Goal: Task Accomplishment & Management: Complete application form

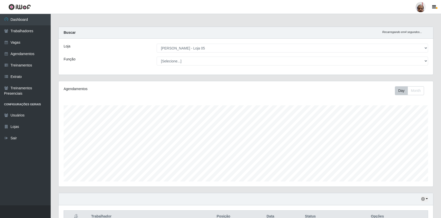
select select "252"
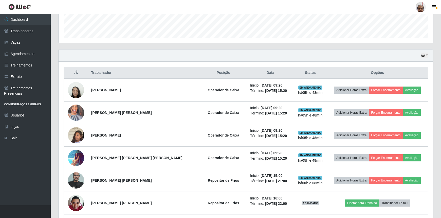
scroll to position [105, 374]
click at [20, 44] on link "Vagas" at bounding box center [25, 42] width 51 height 11
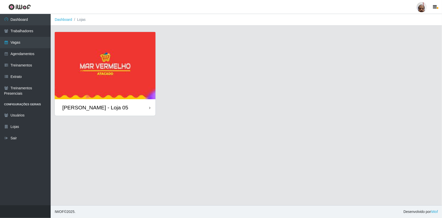
click at [97, 107] on div "[PERSON_NAME] - Loja 05" at bounding box center [95, 107] width 66 height 6
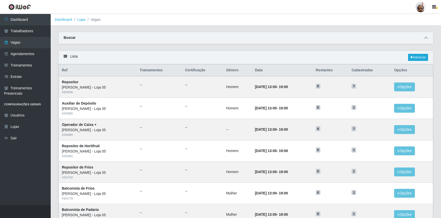
click at [426, 39] on icon at bounding box center [426, 38] width 4 height 4
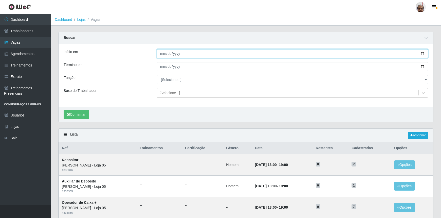
click at [422, 54] on input "Início em" at bounding box center [292, 53] width 271 height 9
type input "[DATE]"
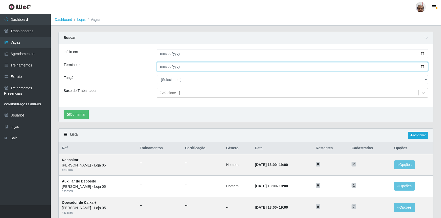
click at [420, 65] on input "Término em" at bounding box center [292, 66] width 271 height 9
type input "[DATE]"
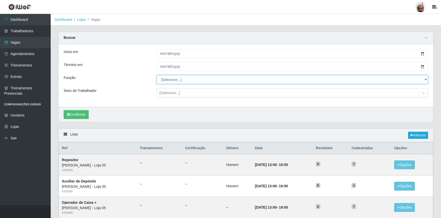
click at [171, 81] on select "[Selecione...] ASG ASG + ASG ++ Auxiliar de Depósito Auxiliar de Depósito + Aux…" at bounding box center [292, 79] width 271 height 9
click at [157, 75] on select "[Selecione...] ASG ASG + ASG ++ Auxiliar de Depósito Auxiliar de Depósito + Aux…" at bounding box center [292, 79] width 271 height 9
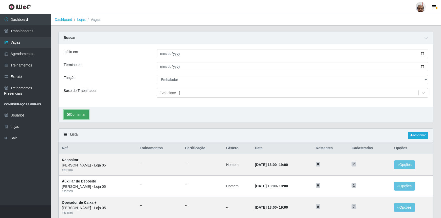
click at [79, 111] on button "Confirmar" at bounding box center [76, 114] width 25 height 9
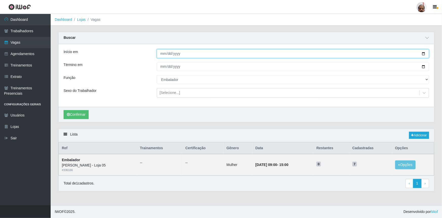
click at [424, 54] on input "[DATE]" at bounding box center [293, 53] width 272 height 9
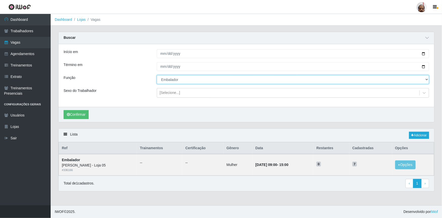
click at [426, 79] on select "[Selecione...] ASG ASG + ASG ++ Auxiliar de Depósito Auxiliar de Depósito + Aux…" at bounding box center [293, 79] width 272 height 9
select select "4"
click at [157, 75] on select "[Selecione...] ASG ASG + ASG ++ Auxiliar de Depósito Auxiliar de Depósito + Aux…" at bounding box center [293, 79] width 272 height 9
click at [80, 113] on button "Confirmar" at bounding box center [76, 114] width 25 height 9
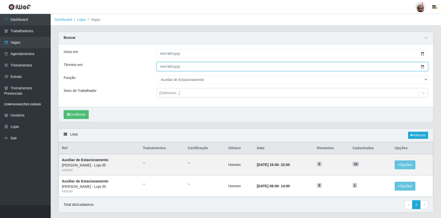
click at [421, 68] on input "[DATE]" at bounding box center [292, 66] width 271 height 9
type input "[DATE]"
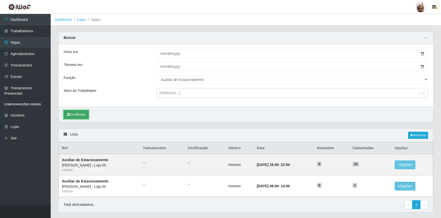
click at [83, 114] on button "Confirmar" at bounding box center [76, 114] width 25 height 9
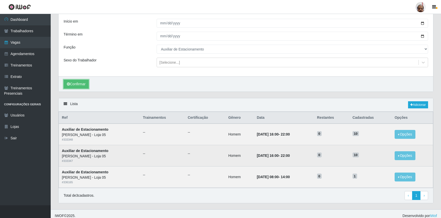
scroll to position [34, 0]
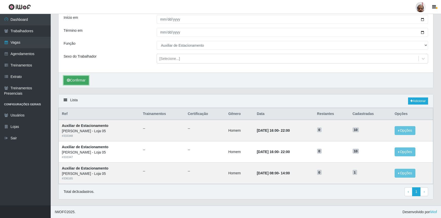
click at [78, 81] on button "Confirmar" at bounding box center [76, 80] width 25 height 9
click at [75, 79] on button "Confirmar" at bounding box center [76, 80] width 25 height 9
click at [419, 99] on link "Adicionar" at bounding box center [418, 100] width 20 height 7
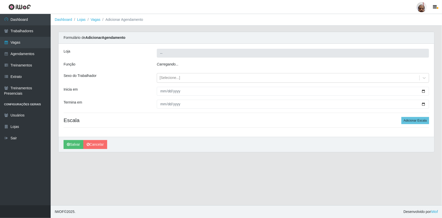
type input "[PERSON_NAME] - Loja 05"
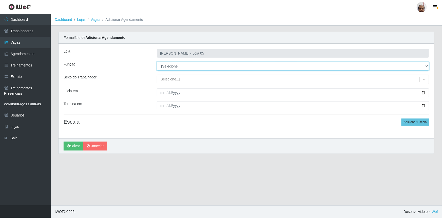
click at [176, 66] on select "[Selecione...] ASG ASG + ASG ++ Auxiliar de Depósito Auxiliar de Depósito + Aux…" at bounding box center [293, 66] width 272 height 9
select select "4"
click at [157, 62] on select "[Selecione...] ASG ASG + ASG ++ Auxiliar de Depósito Auxiliar de Depósito + Aux…" at bounding box center [293, 66] width 272 height 9
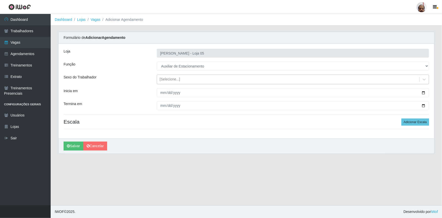
click at [171, 82] on div "[Selecione...]" at bounding box center [288, 79] width 262 height 8
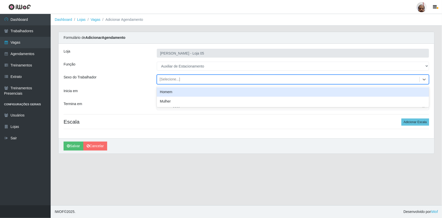
click at [173, 92] on div "Homem" at bounding box center [293, 91] width 272 height 9
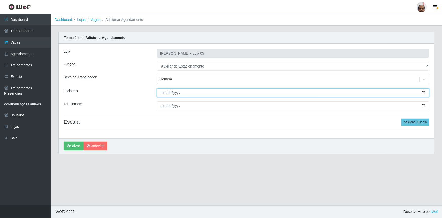
click at [423, 92] on input "Inicia em" at bounding box center [293, 92] width 272 height 9
type input "[DATE]"
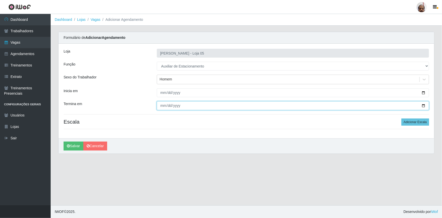
click at [423, 104] on input "Termina em" at bounding box center [293, 105] width 272 height 9
type input "[DATE]"
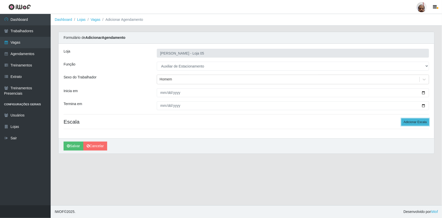
click at [412, 120] on button "Adicionar Escala" at bounding box center [415, 121] width 28 height 7
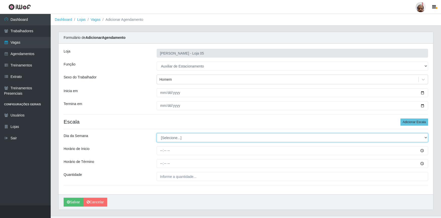
click at [186, 137] on select "[Selecione...] Segunda Terça Quarta Quinta Sexta Sábado Domingo" at bounding box center [292, 137] width 271 height 9
select select "4"
click at [157, 133] on select "[Selecione...] Segunda Terça Quarta Quinta Sexta Sábado Domingo" at bounding box center [292, 137] width 271 height 9
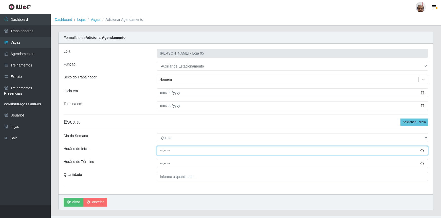
click at [159, 152] on input "Horário de Inicio" at bounding box center [292, 150] width 271 height 9
type input "18:00"
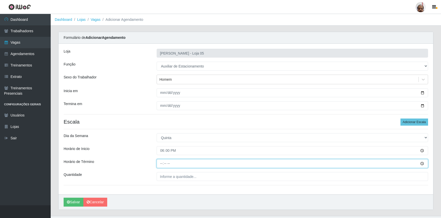
type input "22:00"
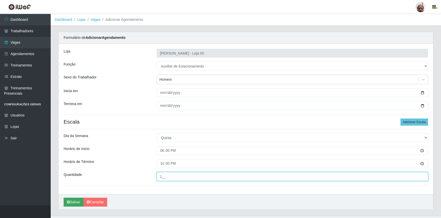
type input "1__"
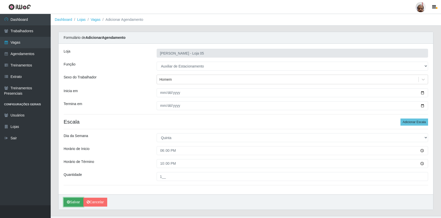
click at [73, 199] on button "Salvar" at bounding box center [74, 201] width 20 height 9
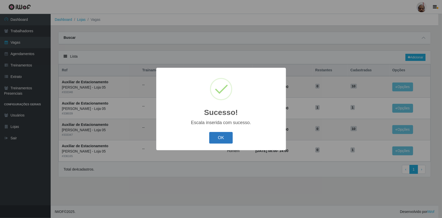
click at [225, 136] on button "OK" at bounding box center [221, 138] width 24 height 12
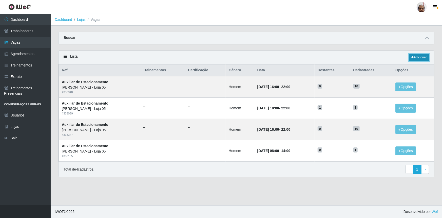
click at [416, 57] on link "Adicionar" at bounding box center [419, 57] width 20 height 7
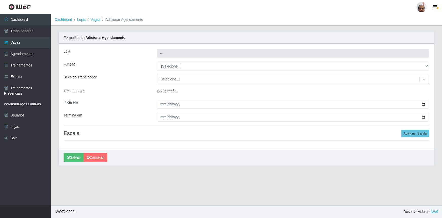
type input "[PERSON_NAME] - Loja 05"
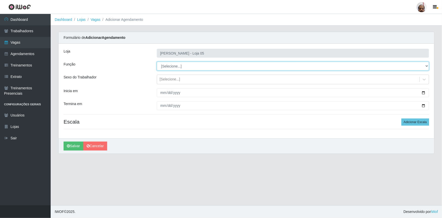
click at [160, 66] on select "[Selecione...] ASG ASG + ASG ++ Auxiliar de Depósito Auxiliar de Depósito + Aux…" at bounding box center [293, 66] width 272 height 9
select select "4"
click at [157, 62] on select "[Selecione...] ASG ASG + ASG ++ Auxiliar de Depósito Auxiliar de Depósito + Aux…" at bounding box center [293, 66] width 272 height 9
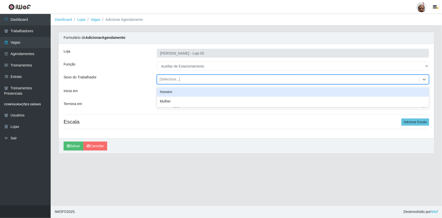
click at [179, 78] on div "[Selecione...]" at bounding box center [170, 79] width 21 height 5
click at [178, 89] on div "Homem" at bounding box center [293, 91] width 272 height 9
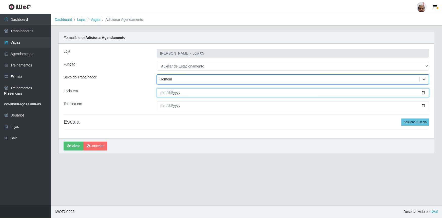
click at [423, 92] on input "Inicia em" at bounding box center [293, 92] width 272 height 9
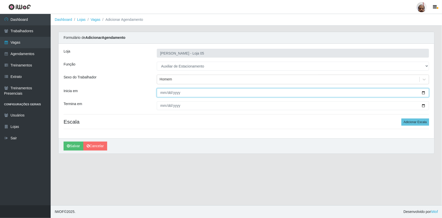
type input "[DATE]"
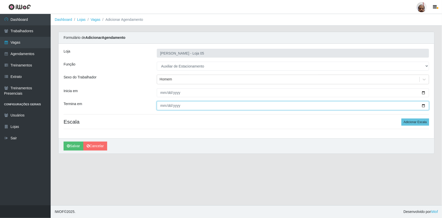
drag, startPoint x: 425, startPoint y: 105, endPoint x: 262, endPoint y: 150, distance: 168.8
click at [424, 105] on input "Termina em" at bounding box center [293, 105] width 272 height 9
type input "[DATE]"
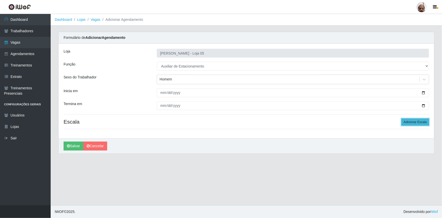
drag, startPoint x: 413, startPoint y: 120, endPoint x: 326, endPoint y: 158, distance: 94.6
click at [410, 124] on button "Adicionar Escala" at bounding box center [415, 121] width 28 height 7
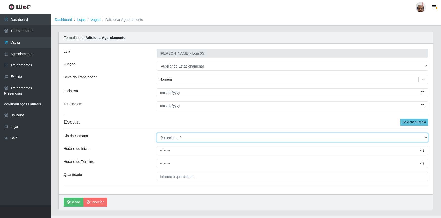
click at [170, 133] on select "[Selecione...] Segunda Terça Quarta Quinta Sexta Sábado Domingo" at bounding box center [292, 137] width 271 height 9
select select "5"
click at [157, 133] on select "[Selecione...] Segunda Terça Quarta Quinta Sexta Sábado Domingo" at bounding box center [292, 137] width 271 height 9
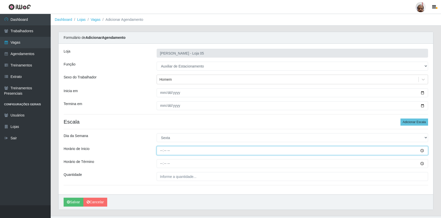
click at [163, 152] on input "Horário de Inicio" at bounding box center [292, 150] width 271 height 9
type input "18:00"
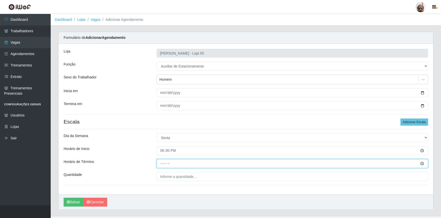
type input "22:00"
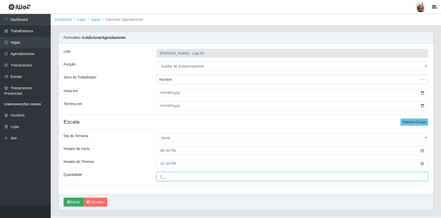
type input "1__"
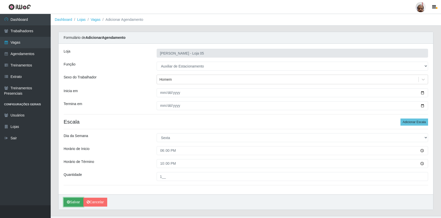
click at [77, 200] on button "Salvar" at bounding box center [74, 201] width 20 height 9
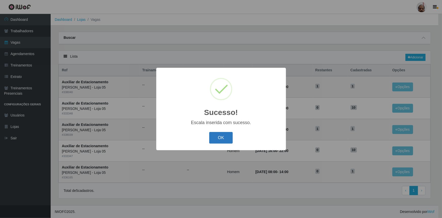
click at [220, 139] on button "OK" at bounding box center [221, 138] width 24 height 12
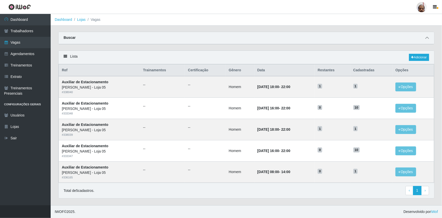
click at [425, 39] on icon at bounding box center [427, 38] width 4 height 4
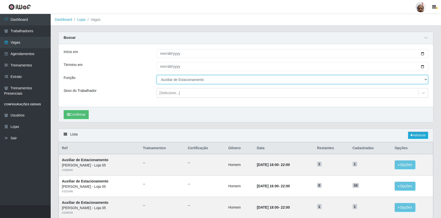
click at [425, 78] on select "[Selecione...] ASG ASG + ASG ++ Auxiliar de Depósito Auxiliar de Depósito + Aux…" at bounding box center [292, 79] width 271 height 9
select select "1"
click at [157, 75] on select "[Selecione...] ASG ASG + ASG ++ Auxiliar de Depósito Auxiliar de Depósito + Aux…" at bounding box center [292, 79] width 271 height 9
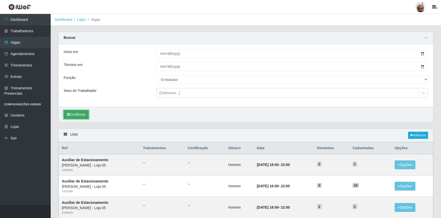
click at [80, 113] on button "Confirmar" at bounding box center [76, 114] width 25 height 9
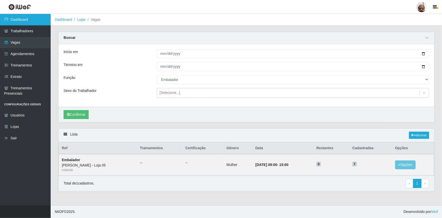
click at [23, 19] on link "Dashboard" at bounding box center [25, 19] width 51 height 11
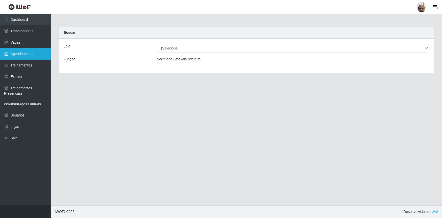
click at [38, 52] on link "Agendamentos" at bounding box center [25, 53] width 51 height 11
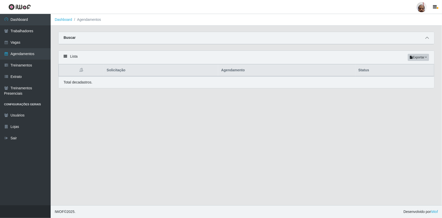
click at [428, 40] on span at bounding box center [427, 38] width 6 height 6
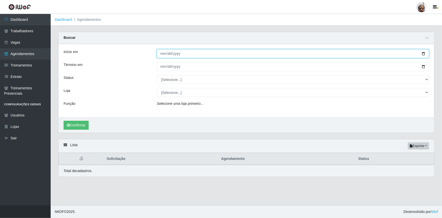
click at [425, 53] on input "Início em" at bounding box center [293, 53] width 272 height 9
type input "[DATE]"
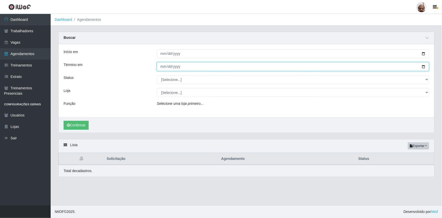
click at [423, 66] on input "Término em" at bounding box center [293, 66] width 272 height 9
type input "[DATE]"
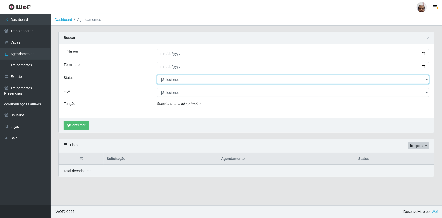
click at [427, 81] on select "[Selecione...] AGENDADO AGUARDANDO LIBERAR EM ANDAMENTO EM REVISÃO FINALIZADO C…" at bounding box center [293, 79] width 272 height 9
select select "AGENDADO"
click at [157, 75] on select "[Selecione...] AGENDADO AGUARDANDO LIBERAR EM ANDAMENTO EM REVISÃO FINALIZADO C…" at bounding box center [293, 79] width 272 height 9
click at [170, 92] on select "[Selecione...] Mar Vermelho - Loja 05" at bounding box center [293, 92] width 272 height 9
select select "252"
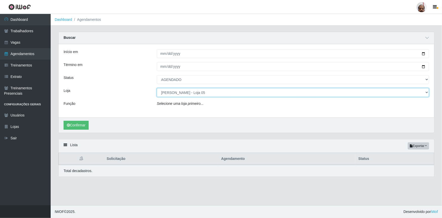
click at [157, 88] on select "[Selecione...] Mar Vermelho - Loja 05" at bounding box center [293, 92] width 272 height 9
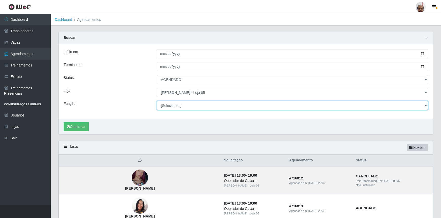
click at [171, 103] on select "[Selecione...] ASG ASG + ASG ++ Auxiliar de Depósito Auxiliar de Depósito + Aux…" at bounding box center [292, 105] width 271 height 9
select select "4"
click at [157, 101] on select "[Selecione...] ASG ASG + ASG ++ Auxiliar de Depósito Auxiliar de Depósito + Aux…" at bounding box center [292, 105] width 271 height 9
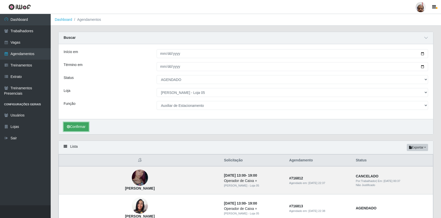
click at [80, 127] on button "Confirmar" at bounding box center [76, 126] width 25 height 9
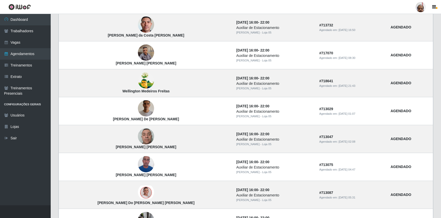
scroll to position [151, 0]
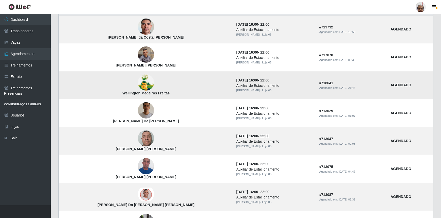
click at [138, 84] on img at bounding box center [146, 82] width 16 height 22
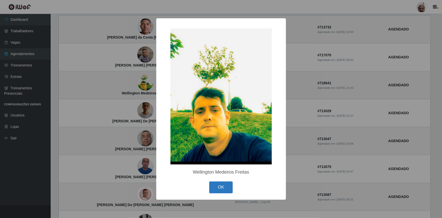
click at [216, 183] on button "OK" at bounding box center [221, 187] width 24 height 12
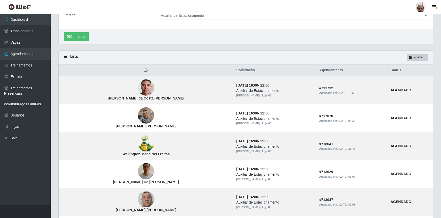
scroll to position [82, 0]
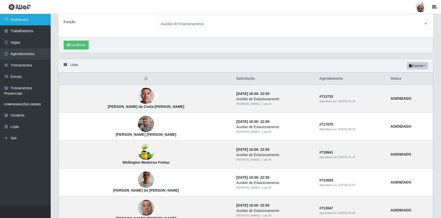
click at [23, 23] on link "Dashboard" at bounding box center [25, 19] width 51 height 11
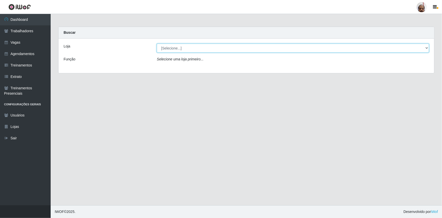
click at [428, 49] on select "[Selecione...] Mar Vermelho - Loja 05" at bounding box center [293, 48] width 272 height 9
select select "252"
click at [157, 44] on select "[Selecione...] Mar Vermelho - Loja 05" at bounding box center [293, 48] width 272 height 9
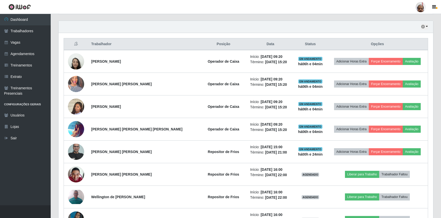
scroll to position [161, 0]
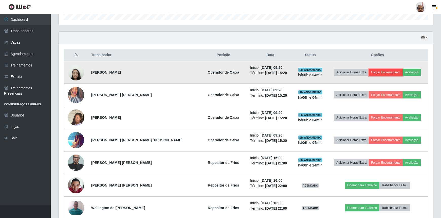
click at [385, 71] on button "Forçar Encerramento" at bounding box center [385, 72] width 34 height 7
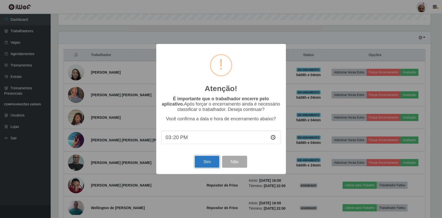
click at [210, 164] on button "Sim" at bounding box center [207, 161] width 25 height 12
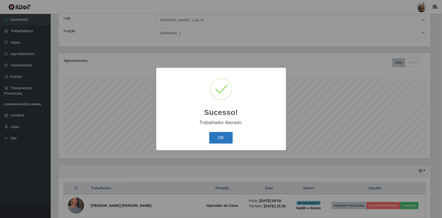
click at [229, 139] on button "OK" at bounding box center [221, 138] width 24 height 12
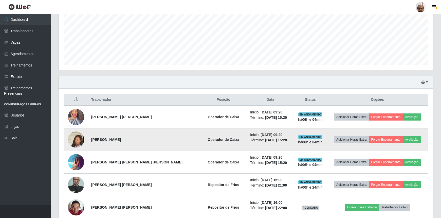
scroll to position [120, 0]
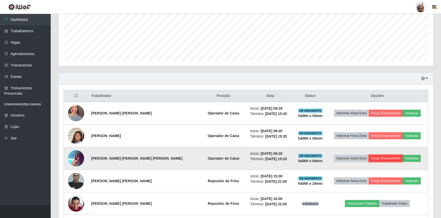
click at [377, 158] on button "Forçar Encerramento" at bounding box center [385, 157] width 34 height 7
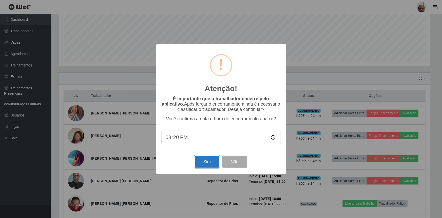
click at [214, 160] on button "Sim" at bounding box center [207, 161] width 25 height 12
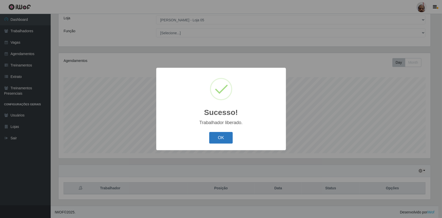
click at [227, 140] on button "OK" at bounding box center [221, 138] width 24 height 12
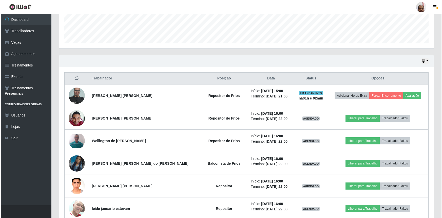
scroll to position [138, 0]
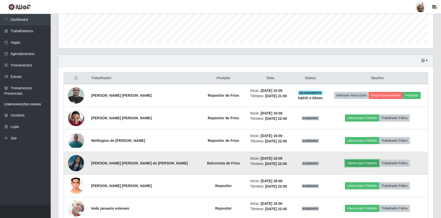
click at [364, 162] on button "Liberar para Trabalho" at bounding box center [362, 162] width 34 height 7
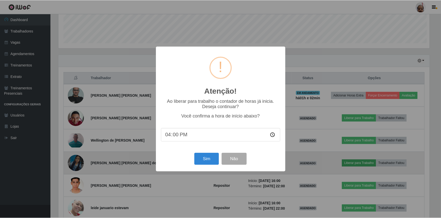
scroll to position [105, 372]
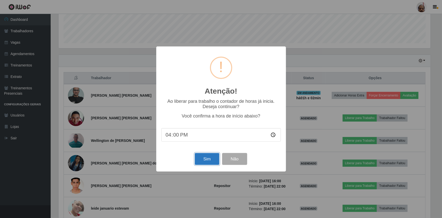
click at [203, 162] on button "Sim" at bounding box center [207, 159] width 25 height 12
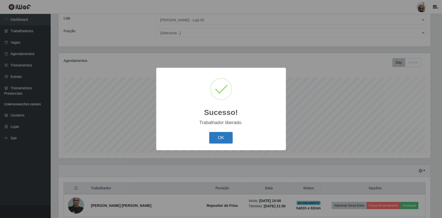
click at [217, 133] on button "OK" at bounding box center [221, 138] width 24 height 12
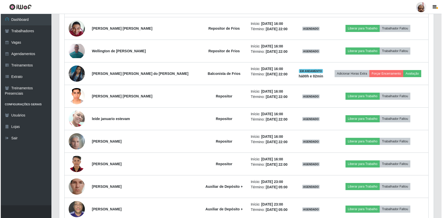
scroll to position [236, 0]
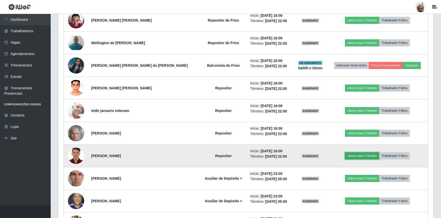
click at [357, 152] on button "Liberar para Trabalho" at bounding box center [362, 155] width 34 height 7
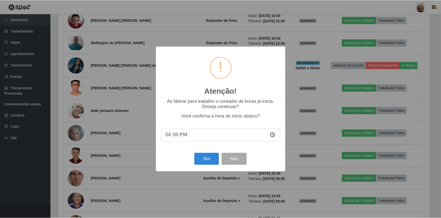
scroll to position [105, 372]
click at [204, 160] on button "Sim" at bounding box center [207, 159] width 25 height 12
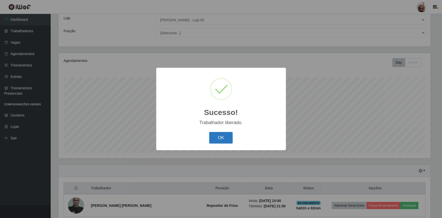
click at [216, 137] on button "OK" at bounding box center [221, 138] width 24 height 12
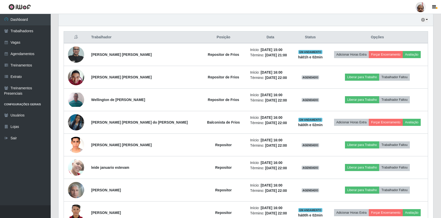
scroll to position [189, 0]
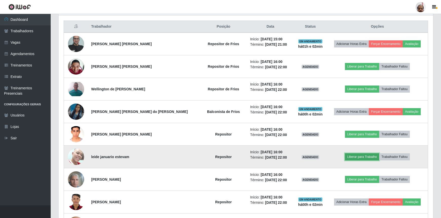
click at [356, 156] on button "Liberar para Trabalho" at bounding box center [362, 156] width 34 height 7
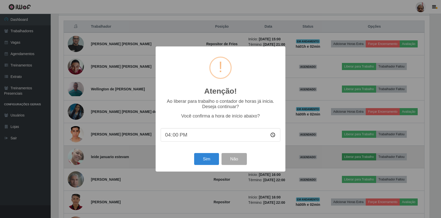
scroll to position [105, 372]
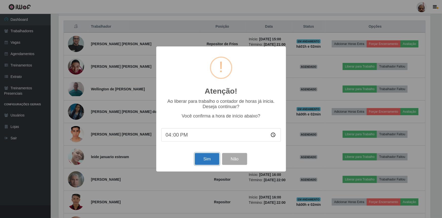
click at [201, 161] on button "Sim" at bounding box center [207, 159] width 25 height 12
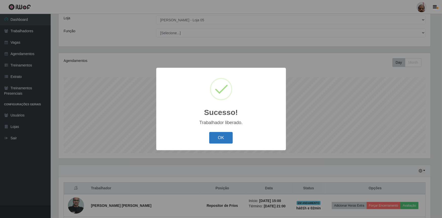
click at [221, 134] on button "OK" at bounding box center [221, 138] width 24 height 12
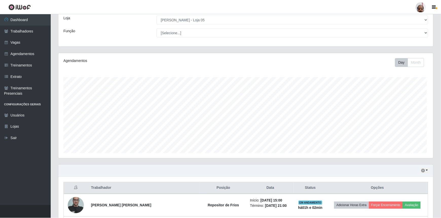
scroll to position [105, 374]
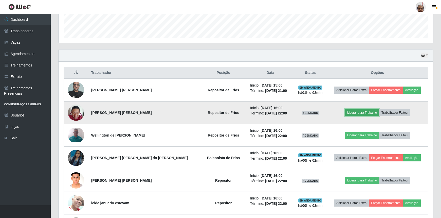
click at [360, 110] on button "Liberar para Trabalho" at bounding box center [362, 112] width 34 height 7
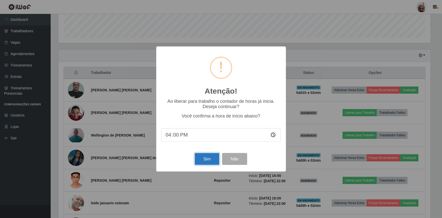
click at [206, 155] on button "Sim" at bounding box center [207, 159] width 25 height 12
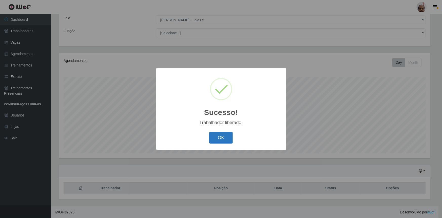
click at [215, 132] on button "OK" at bounding box center [221, 138] width 24 height 12
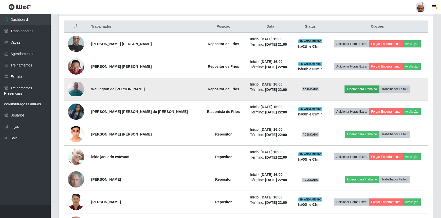
click at [365, 89] on button "Liberar para Trabalho" at bounding box center [362, 88] width 34 height 7
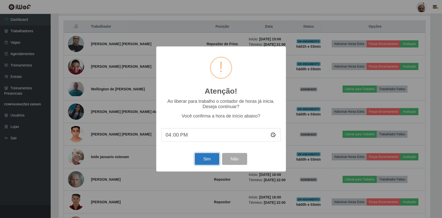
click at [214, 157] on button "Sim" at bounding box center [207, 159] width 25 height 12
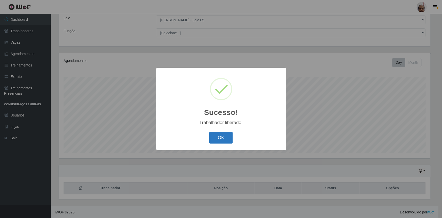
click at [218, 135] on button "OK" at bounding box center [221, 138] width 24 height 12
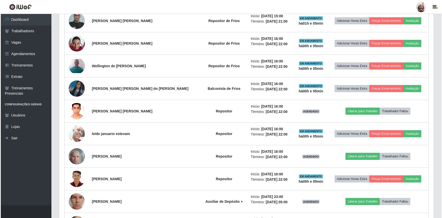
scroll to position [236, 0]
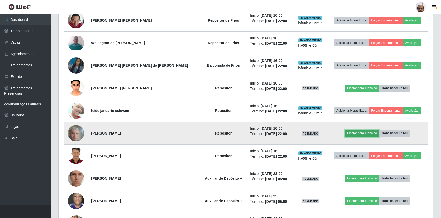
click at [357, 132] on button "Liberar para Trabalho" at bounding box center [362, 132] width 34 height 7
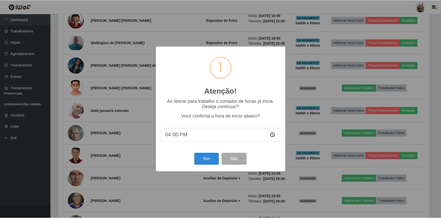
scroll to position [105, 372]
click at [207, 163] on button "Sim" at bounding box center [207, 159] width 25 height 12
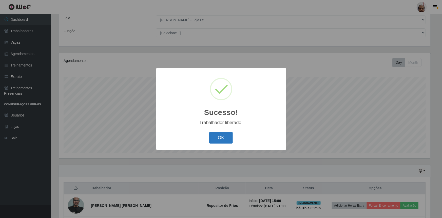
click at [218, 135] on button "OK" at bounding box center [221, 138] width 24 height 12
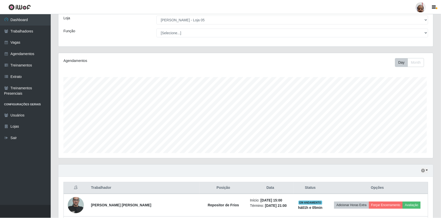
scroll to position [105, 374]
